Goal: Task Accomplishment & Management: Manage account settings

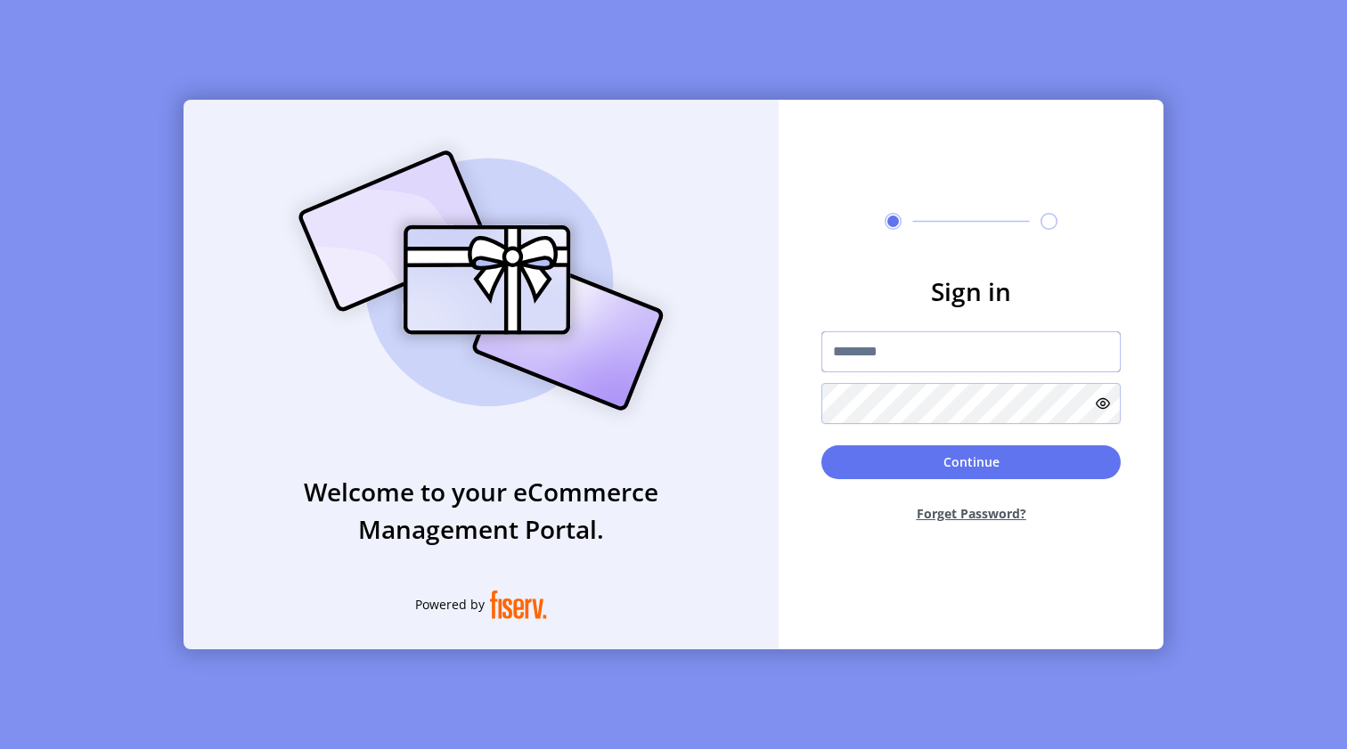
type input "**********"
click at [872, 454] on button "Continue" at bounding box center [971, 463] width 299 height 34
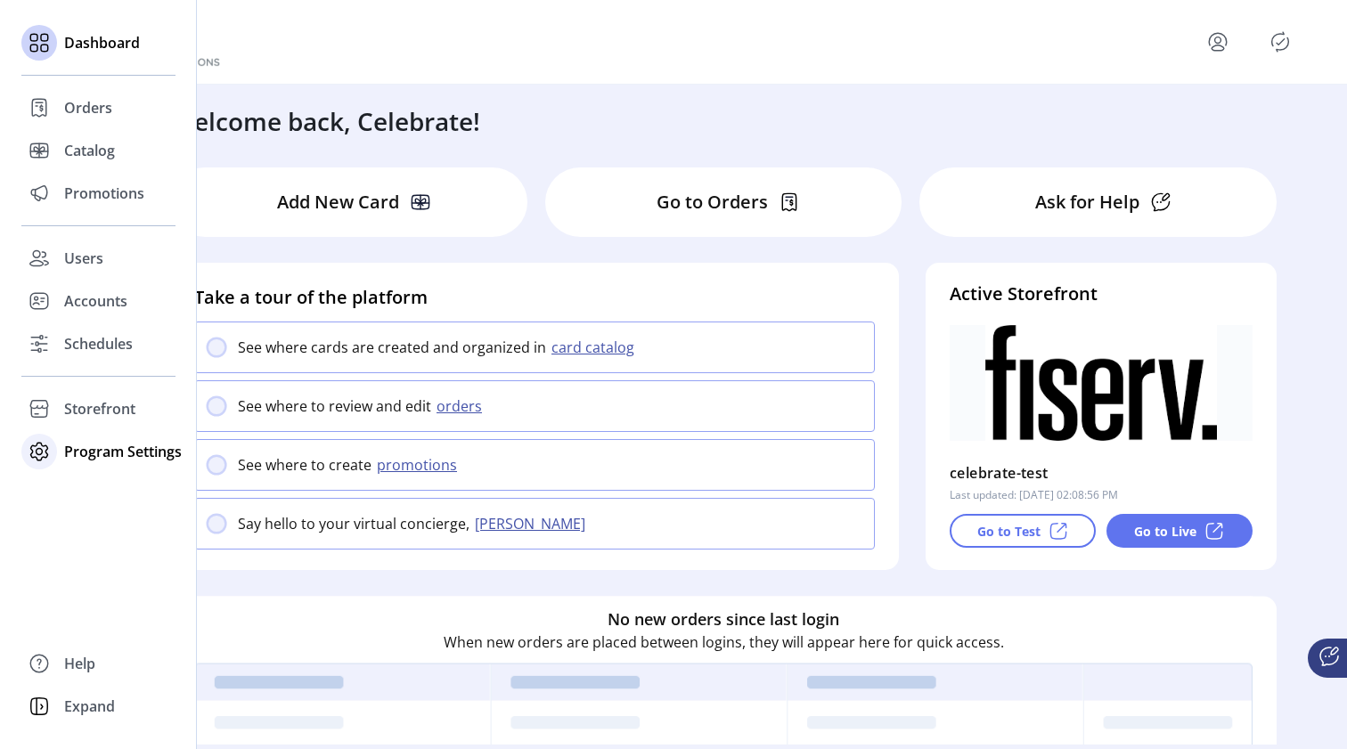
click at [53, 450] on icon at bounding box center [39, 452] width 29 height 29
click at [71, 487] on span "Templates" at bounding box center [99, 487] width 70 height 21
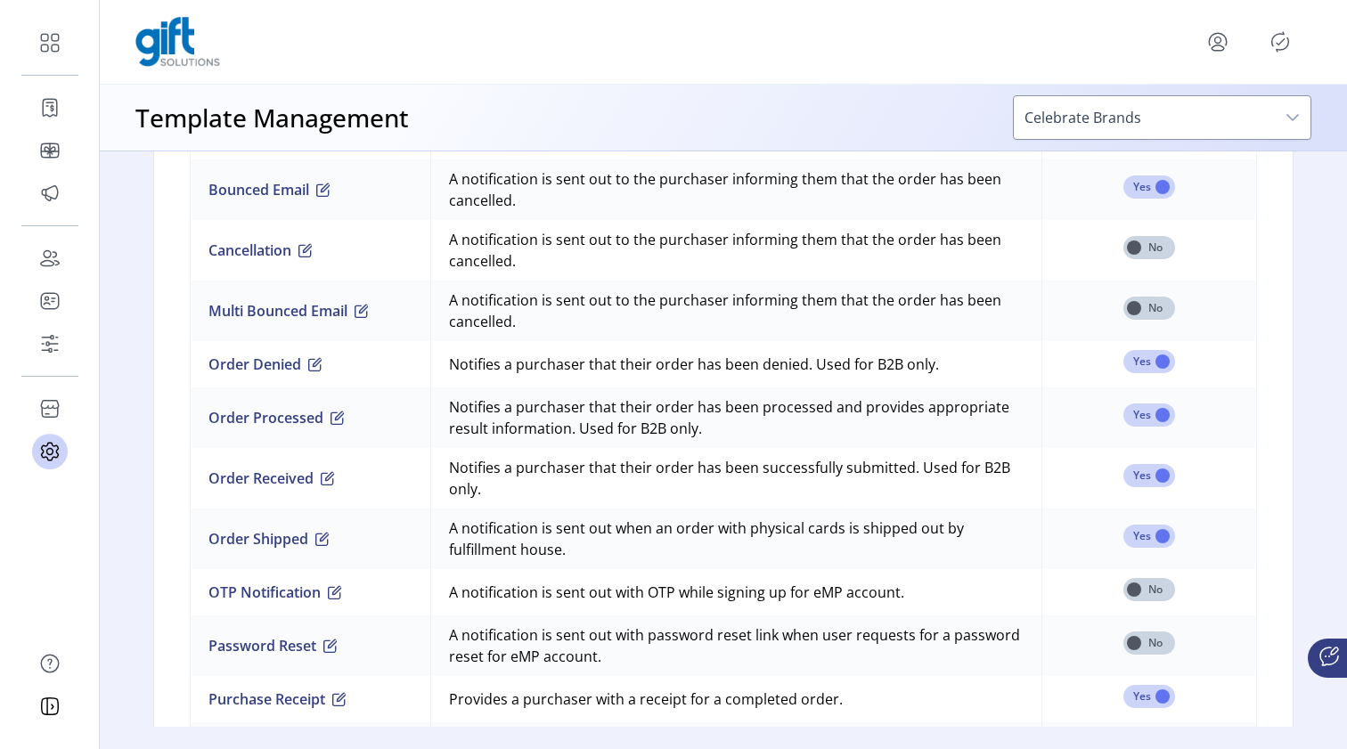
scroll to position [1558, 0]
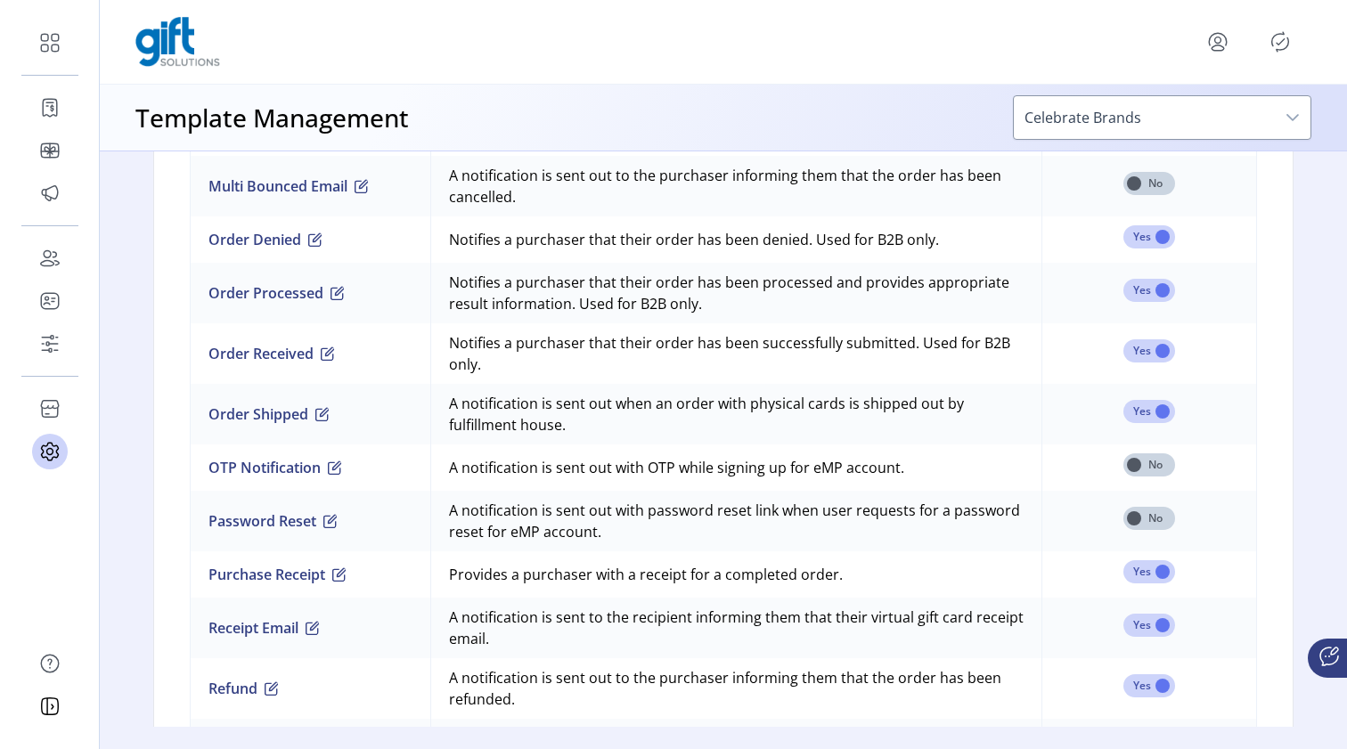
drag, startPoint x: 566, startPoint y: 465, endPoint x: 941, endPoint y: 464, distance: 375.2
click at [941, 464] on td "A notification is sent out with OTP while signing up for eMP account." at bounding box center [735, 468] width 611 height 46
click at [653, 471] on td "A notification is sent out with OTP while signing up for eMP account." at bounding box center [735, 468] width 611 height 46
drag, startPoint x: 676, startPoint y: 471, endPoint x: 949, endPoint y: 474, distance: 272.7
click at [949, 474] on td "A notification is sent out with OTP while signing up for eMP account." at bounding box center [735, 468] width 611 height 46
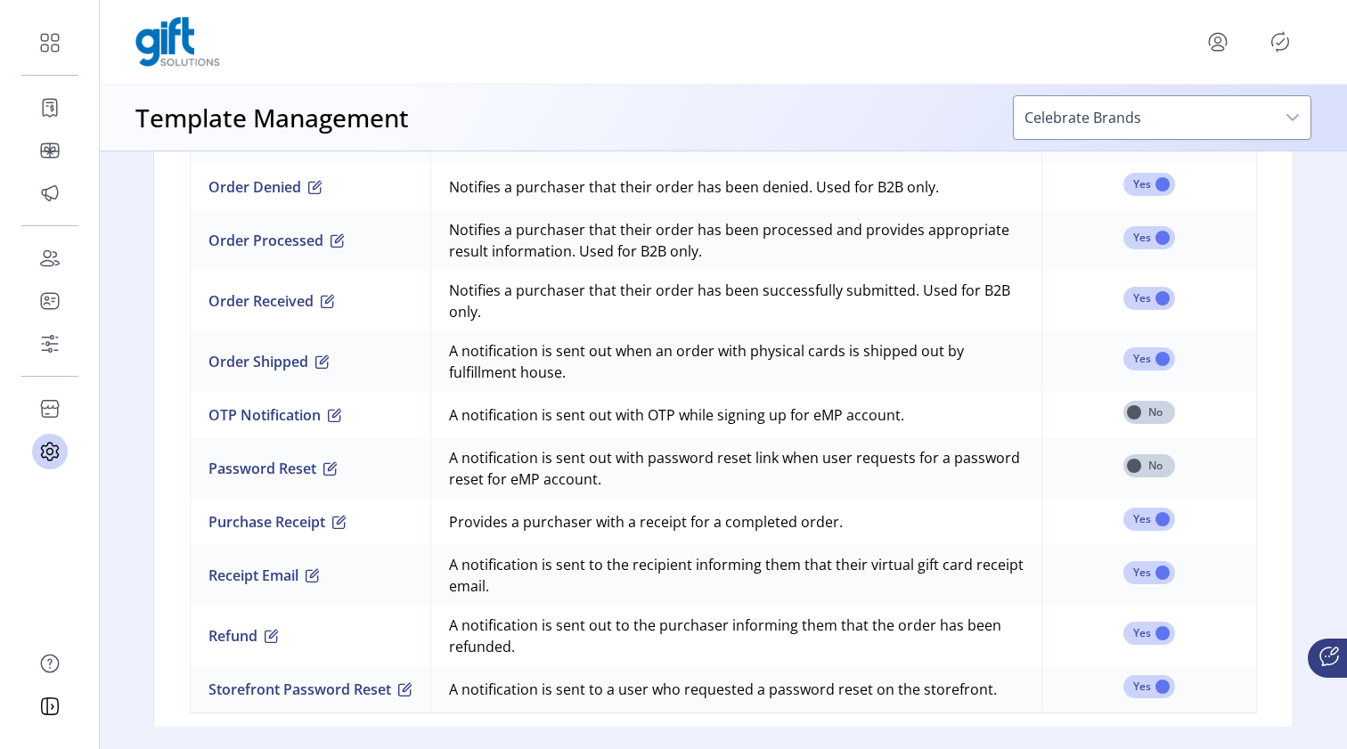
scroll to position [1614, 0]
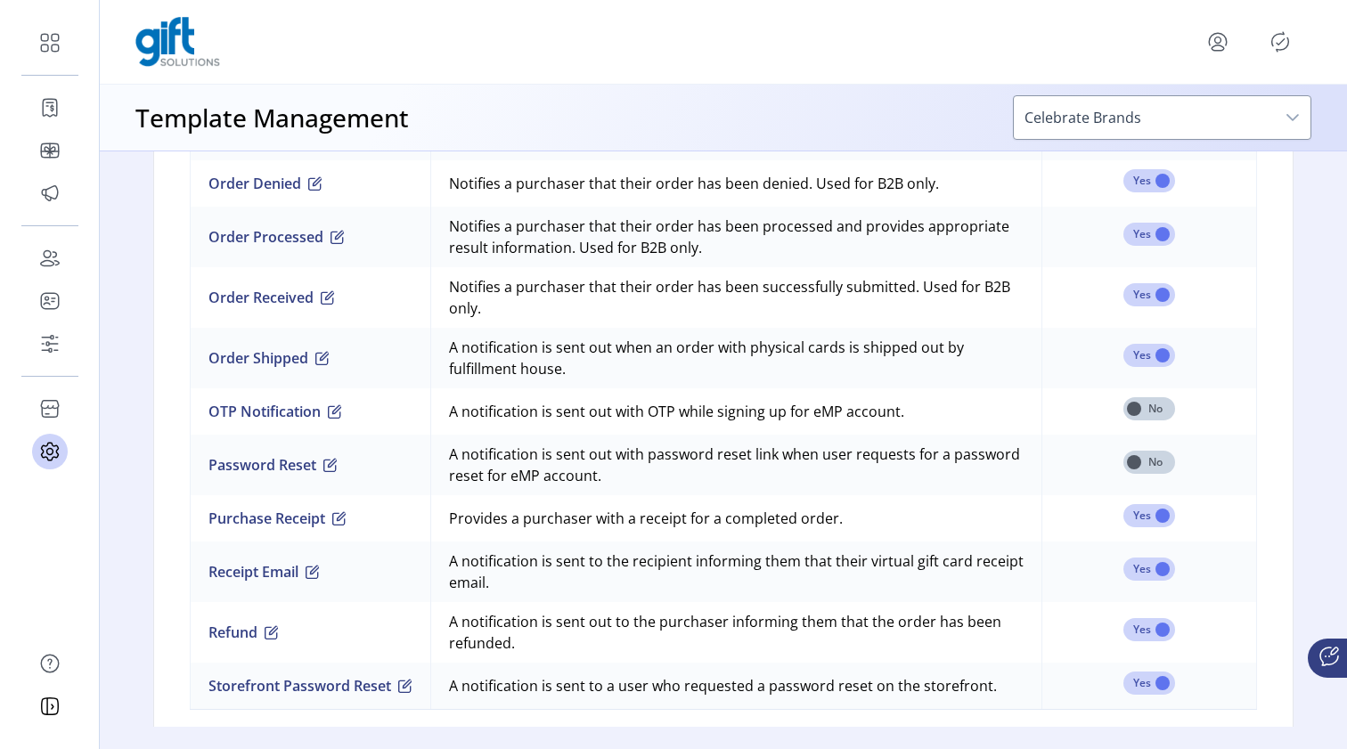
click at [821, 413] on td "A notification is sent out with OTP while signing up for eMP account." at bounding box center [735, 412] width 611 height 46
drag, startPoint x: 805, startPoint y: 413, endPoint x: 932, endPoint y: 411, distance: 127.5
click at [932, 411] on td "A notification is sent out with OTP while signing up for eMP account." at bounding box center [735, 412] width 611 height 46
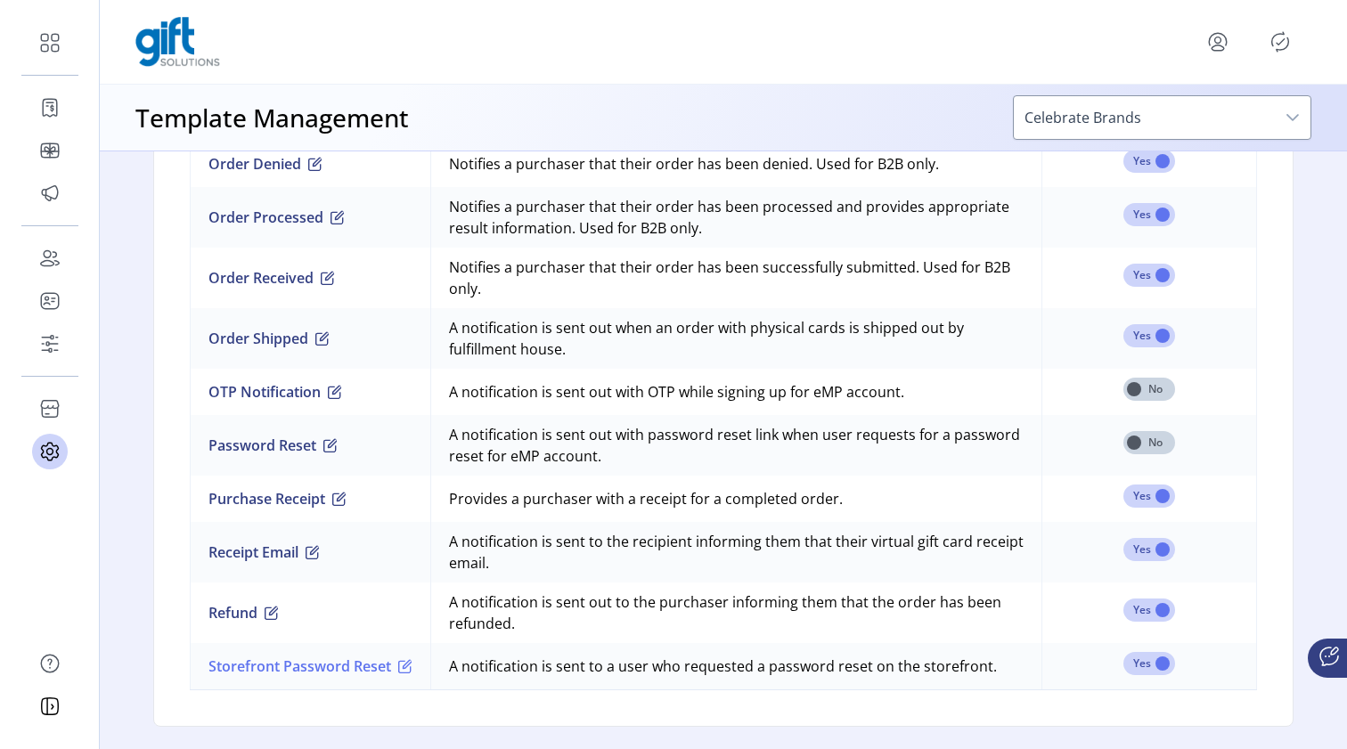
scroll to position [1633, 0]
click at [297, 397] on button "OTP Notification" at bounding box center [276, 391] width 134 height 21
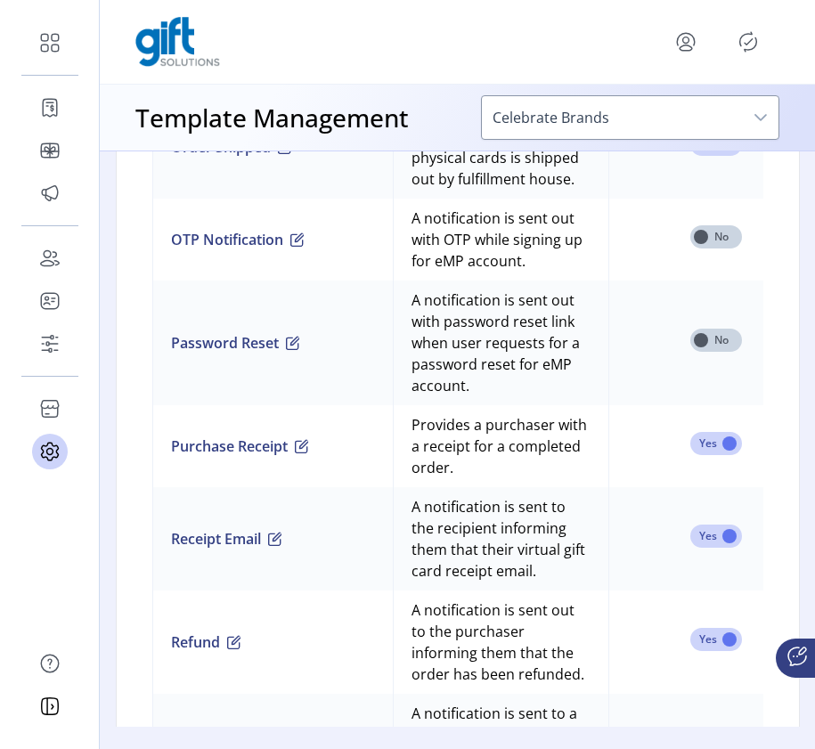
scroll to position [2422, 0]
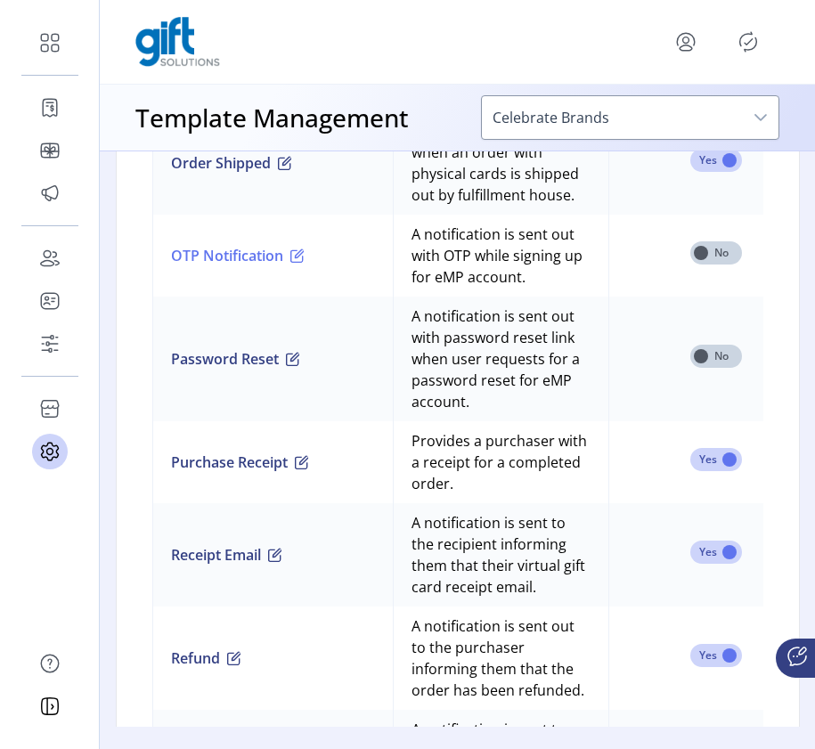
click at [266, 266] on button "OTP Notification" at bounding box center [238, 255] width 134 height 21
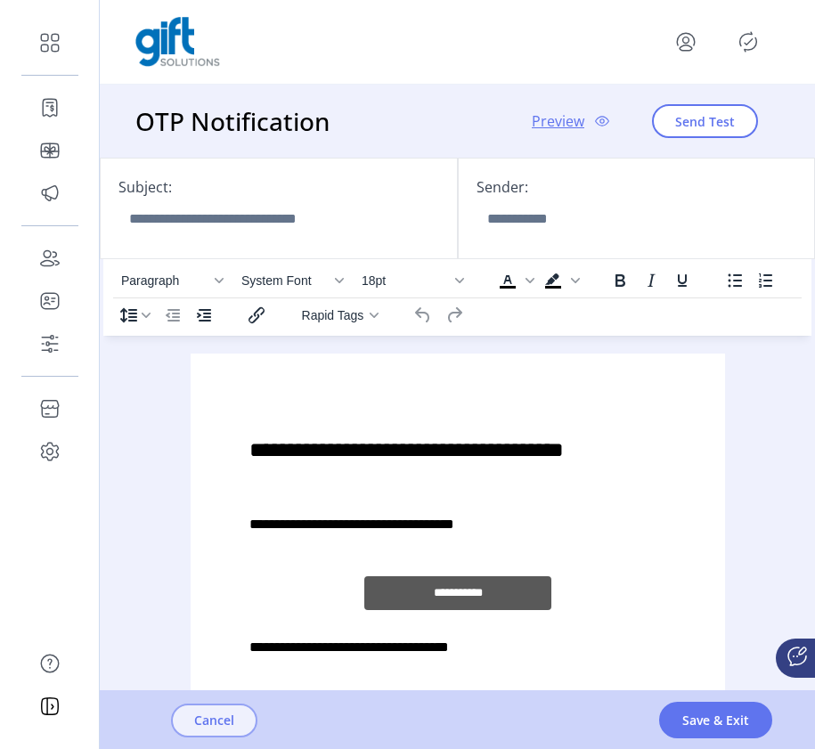
click at [234, 715] on span "Cancel" at bounding box center [214, 720] width 40 height 19
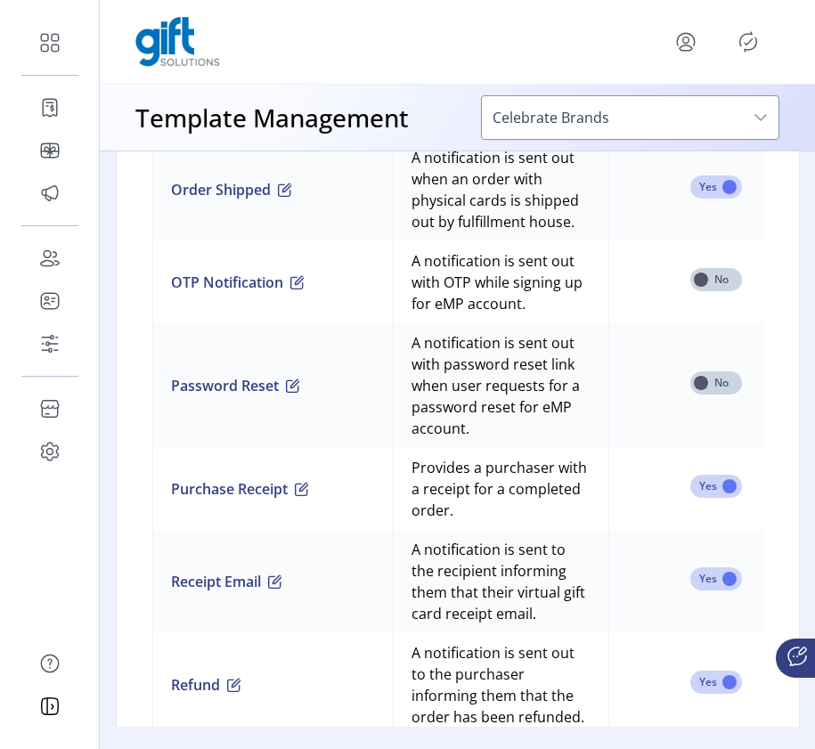
scroll to position [2405, 0]
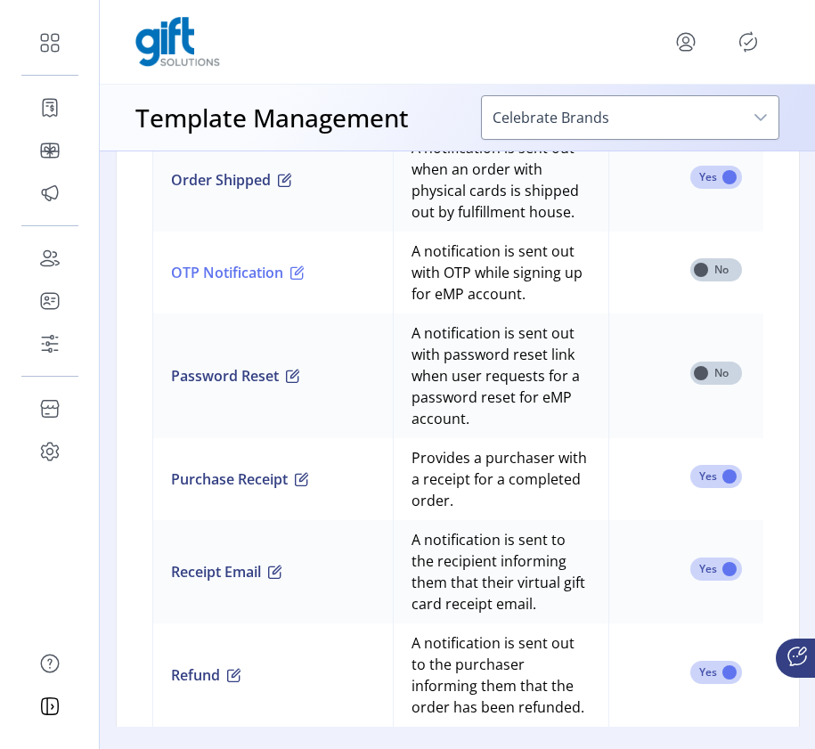
click at [266, 283] on button "OTP Notification" at bounding box center [238, 272] width 134 height 21
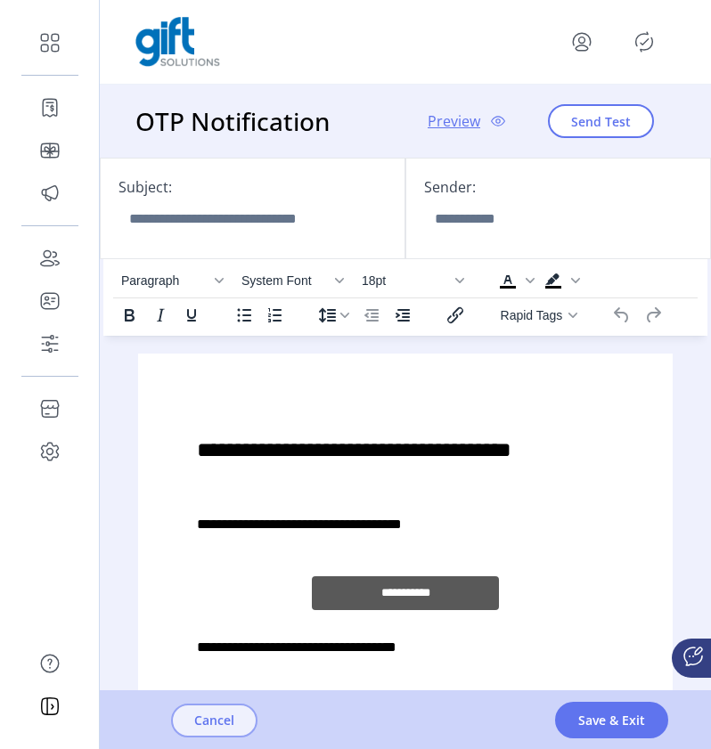
click at [233, 724] on span "Cancel" at bounding box center [214, 720] width 40 height 19
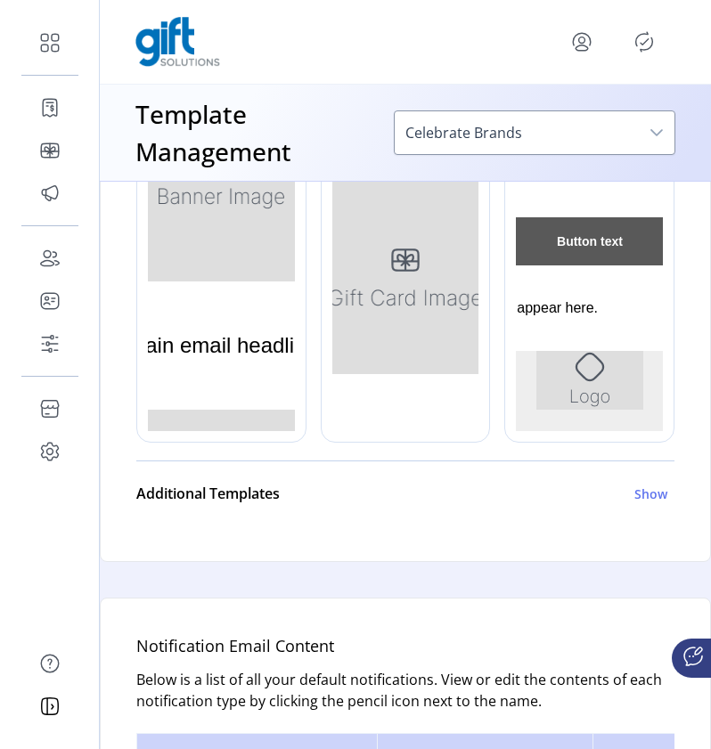
scroll to position [1328, 0]
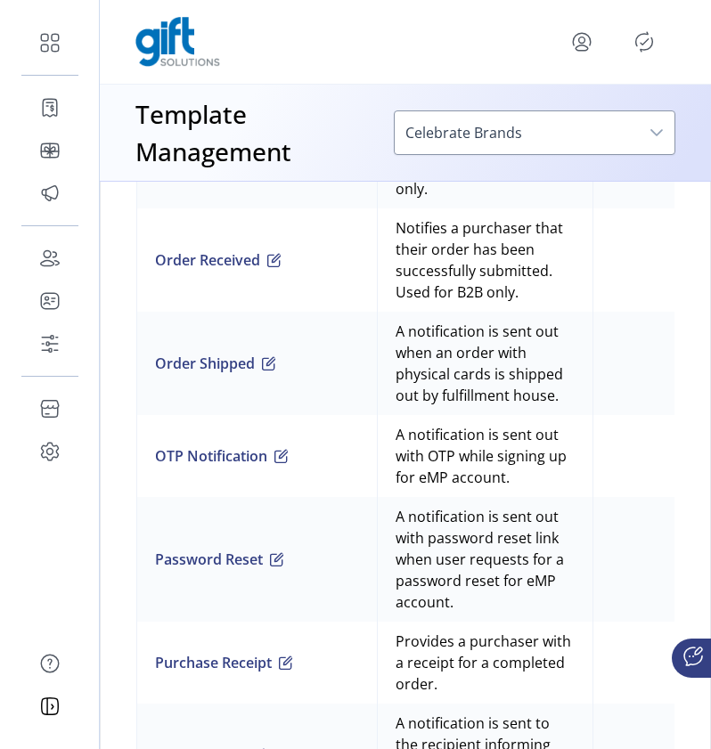
scroll to position [2299, 0]
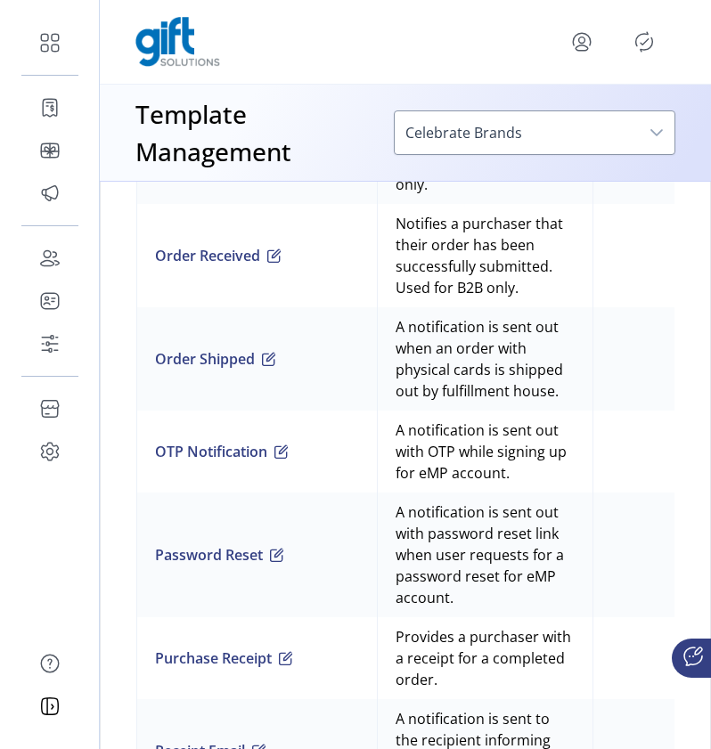
drag, startPoint x: 419, startPoint y: 450, endPoint x: 553, endPoint y: 497, distance: 141.8
click at [553, 493] on td "A notification is sent out with OTP while signing up for eMP account." at bounding box center [485, 452] width 216 height 82
click at [578, 493] on td "A notification is sent out with OTP while signing up for eMP account." at bounding box center [485, 452] width 216 height 82
drag, startPoint x: 549, startPoint y: 500, endPoint x: 408, endPoint y: 454, distance: 148.0
click at [408, 454] on td "A notification is sent out with OTP while signing up for eMP account." at bounding box center [485, 452] width 216 height 82
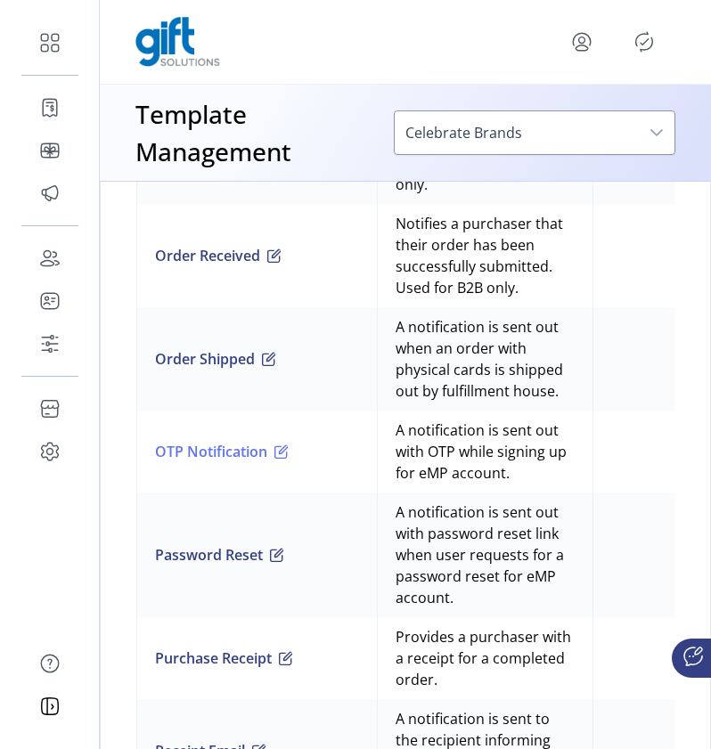
click at [241, 462] on button "OTP Notification" at bounding box center [222, 451] width 134 height 21
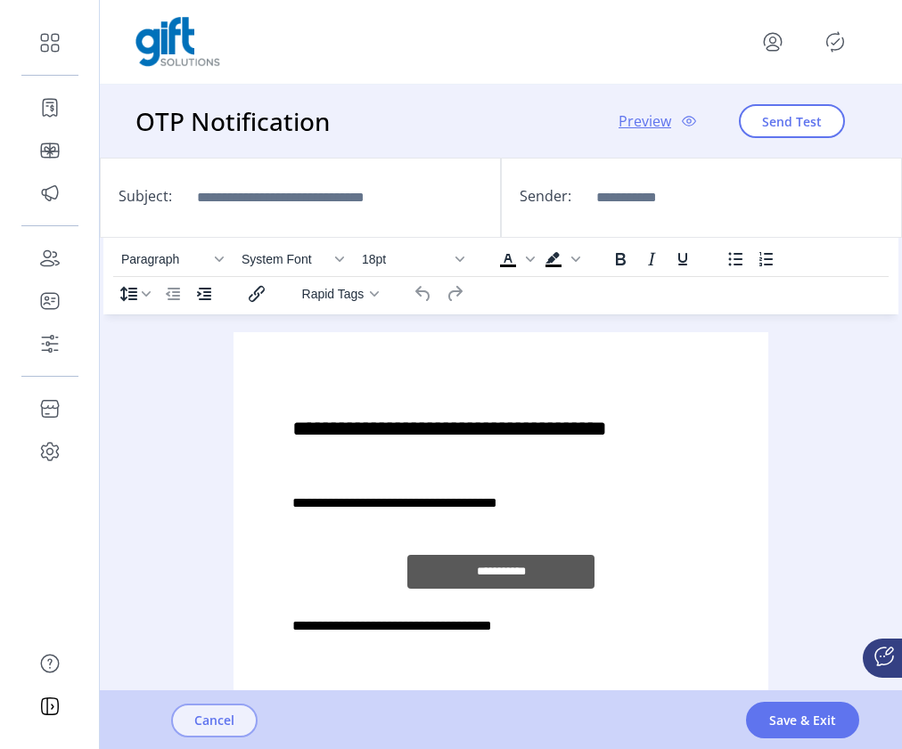
click at [204, 725] on span "Cancel" at bounding box center [214, 720] width 40 height 19
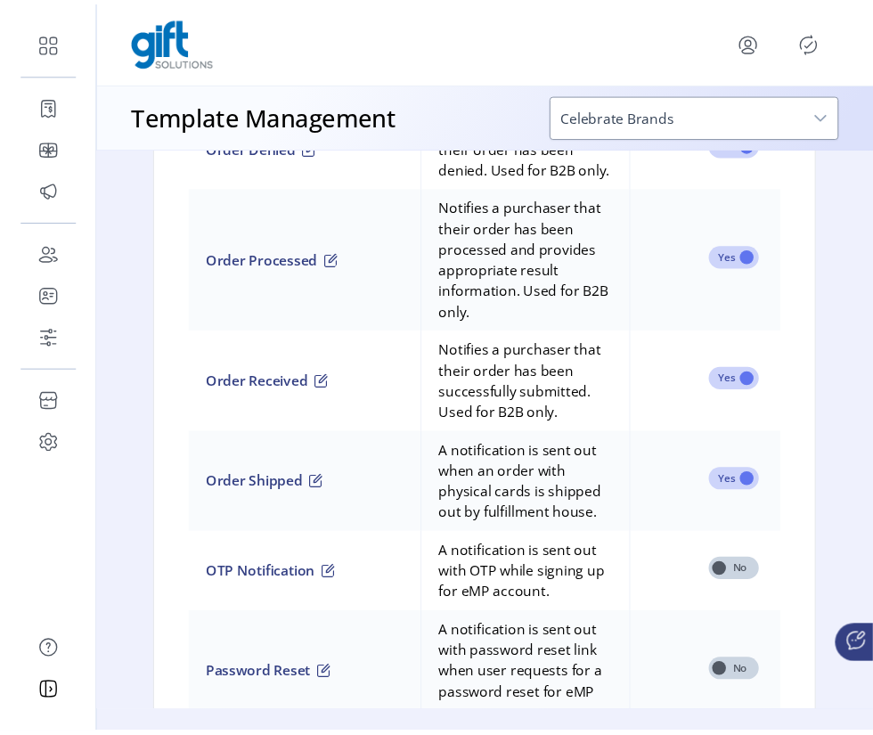
scroll to position [2076, 0]
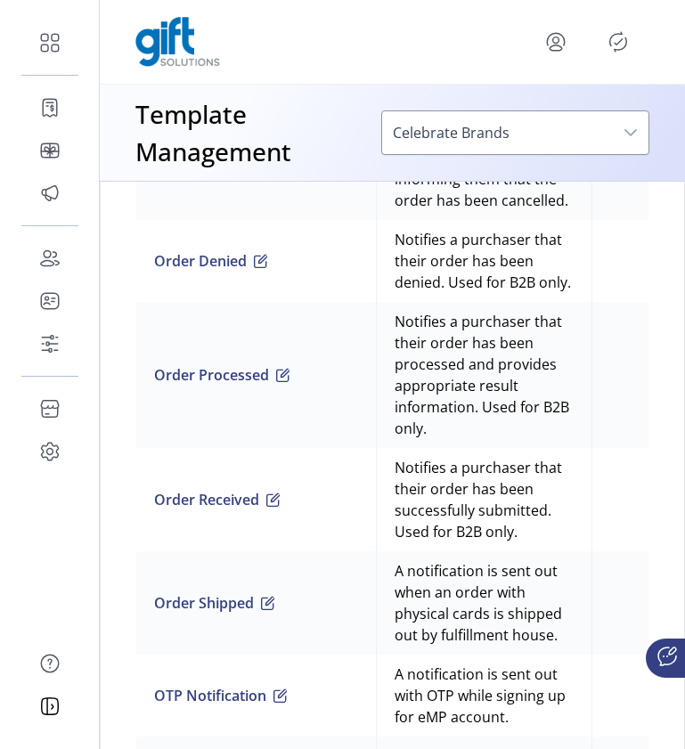
click at [675, 409] on div "Notification Email Content Below is a list of all your default notifications. V…" at bounding box center [392, 287] width 585 height 2009
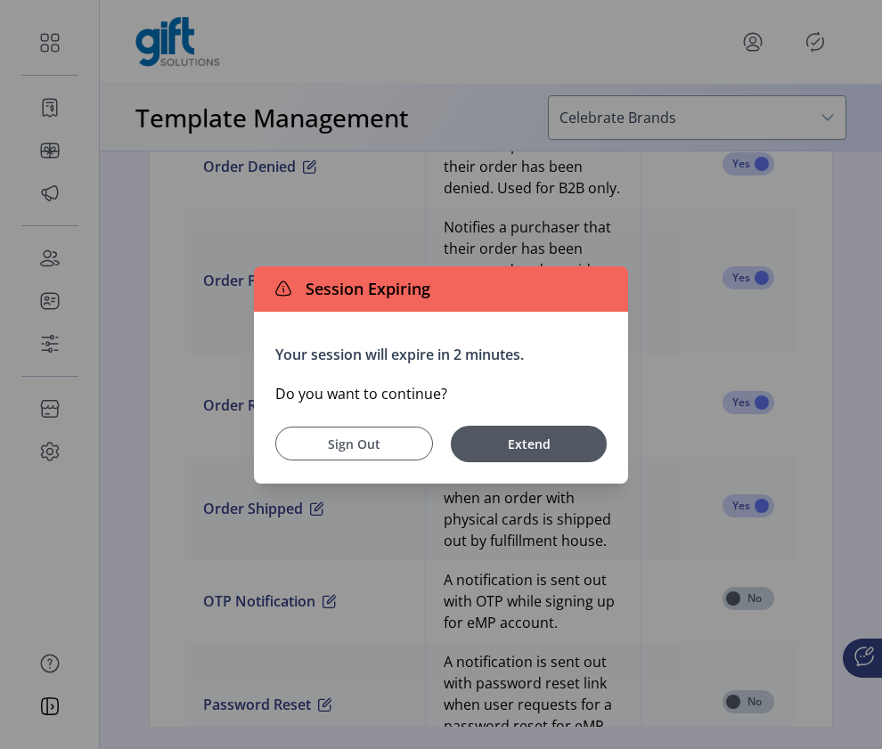
click at [364, 437] on span "Sign Out" at bounding box center [354, 444] width 113 height 19
